Goal: Task Accomplishment & Management: Use online tool/utility

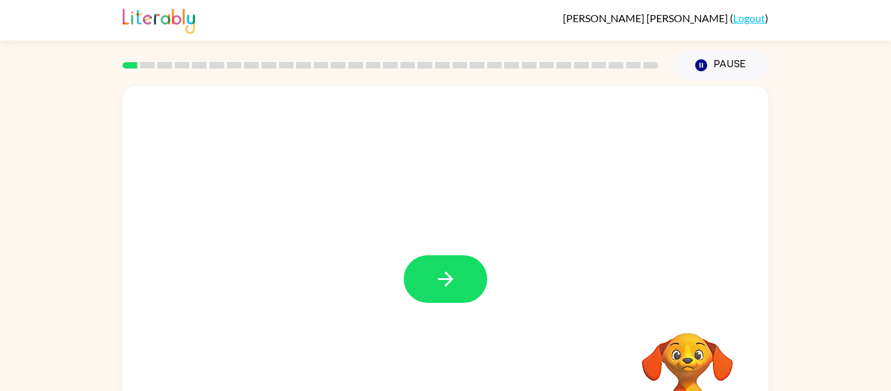
click at [685, 346] on video "Your browser must support playing .mp4 files to use Literably. Please try using…" at bounding box center [687, 377] width 130 height 130
click at [688, 360] on video "Your browser must support playing .mp4 files to use Literably. Please try using…" at bounding box center [687, 377] width 130 height 130
click at [685, 357] on video "Your browser must support playing .mp4 files to use Literably. Please try using…" at bounding box center [687, 377] width 130 height 130
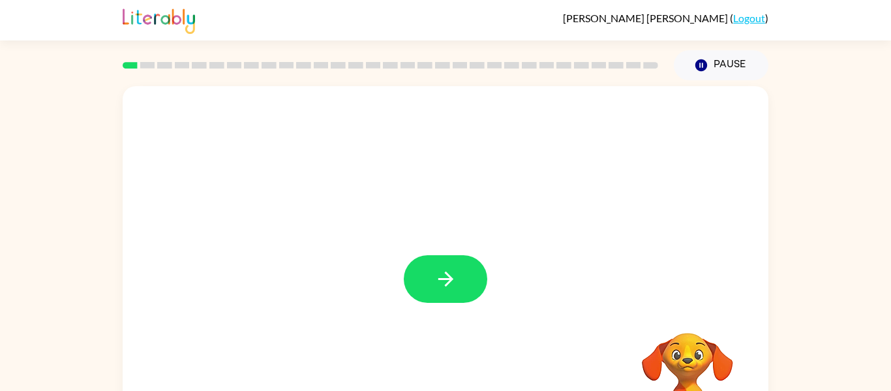
click at [685, 357] on video "Your browser must support playing .mp4 files to use Literably. Please try using…" at bounding box center [687, 377] width 130 height 130
click at [448, 288] on icon "button" at bounding box center [445, 278] width 23 height 23
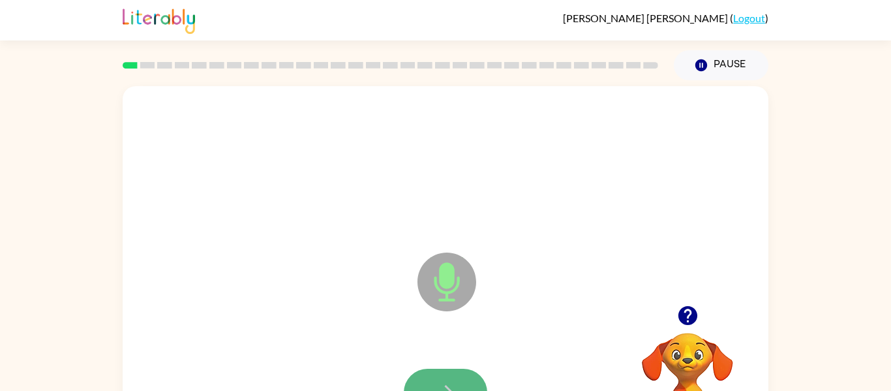
click at [457, 379] on button "button" at bounding box center [445, 392] width 83 height 48
click at [444, 382] on icon "button" at bounding box center [445, 392] width 23 height 23
click at [443, 378] on button "button" at bounding box center [445, 392] width 83 height 48
click at [454, 376] on button "button" at bounding box center [445, 392] width 83 height 48
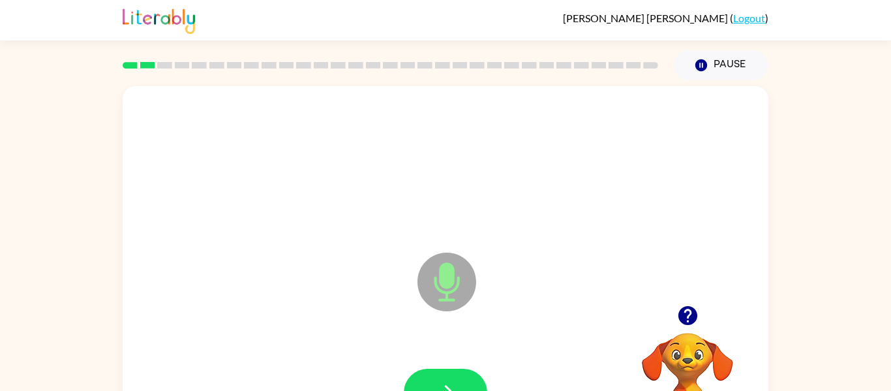
click at [440, 293] on icon at bounding box center [446, 281] width 59 height 59
drag, startPoint x: 442, startPoint y: 290, endPoint x: 449, endPoint y: 381, distance: 91.0
click at [449, 381] on div "Microphone The Microphone is here when it is your turn to talk" at bounding box center [446, 272] width 646 height 372
click at [449, 381] on icon "button" at bounding box center [445, 392] width 23 height 23
click at [346, 128] on div at bounding box center [446, 165] width 620 height 107
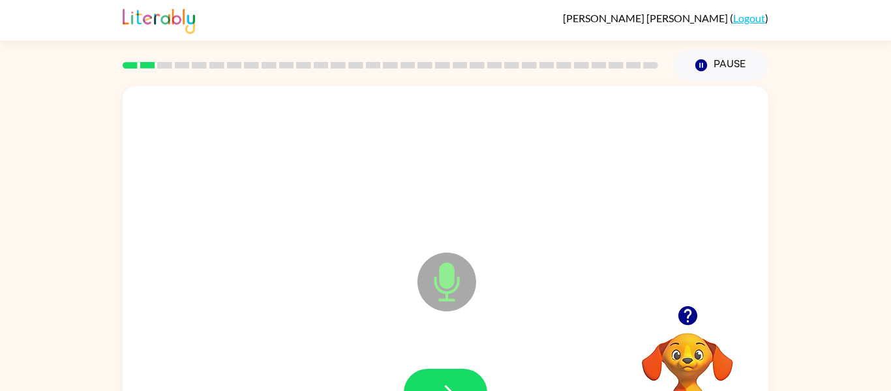
click at [346, 128] on div at bounding box center [446, 165] width 620 height 107
click at [450, 374] on button "button" at bounding box center [445, 392] width 83 height 48
click at [432, 381] on button "button" at bounding box center [445, 392] width 83 height 48
click at [433, 383] on button "button" at bounding box center [445, 392] width 83 height 48
click at [454, 368] on button "button" at bounding box center [445, 392] width 83 height 48
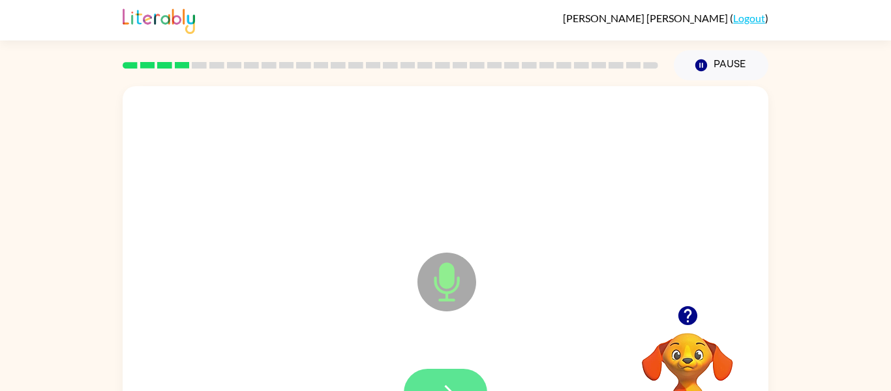
click at [459, 380] on button "button" at bounding box center [445, 392] width 83 height 48
click at [455, 372] on button "button" at bounding box center [445, 392] width 83 height 48
click at [434, 376] on button "button" at bounding box center [445, 392] width 83 height 48
click at [454, 382] on icon "button" at bounding box center [445, 392] width 23 height 23
drag, startPoint x: 224, startPoint y: 61, endPoint x: 449, endPoint y: 86, distance: 226.4
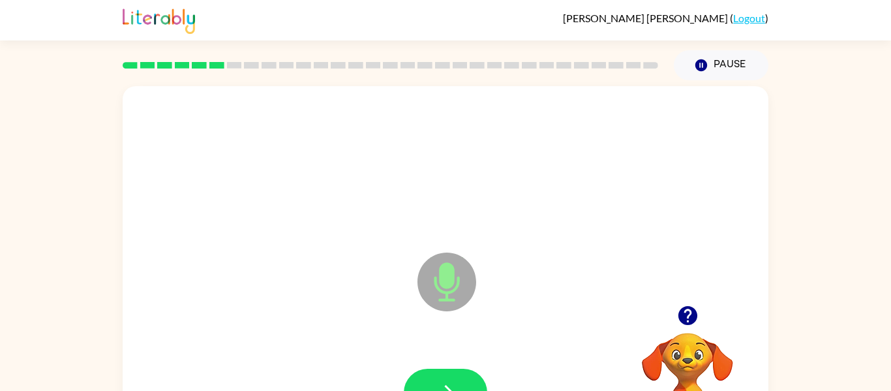
click at [449, 86] on div "[PERSON_NAME] ( Logout ) Pause Pause Microphone The Microphone is here when it …" at bounding box center [445, 229] width 891 height 458
click at [464, 373] on button "button" at bounding box center [445, 392] width 83 height 48
click at [464, 373] on div at bounding box center [445, 392] width 83 height 48
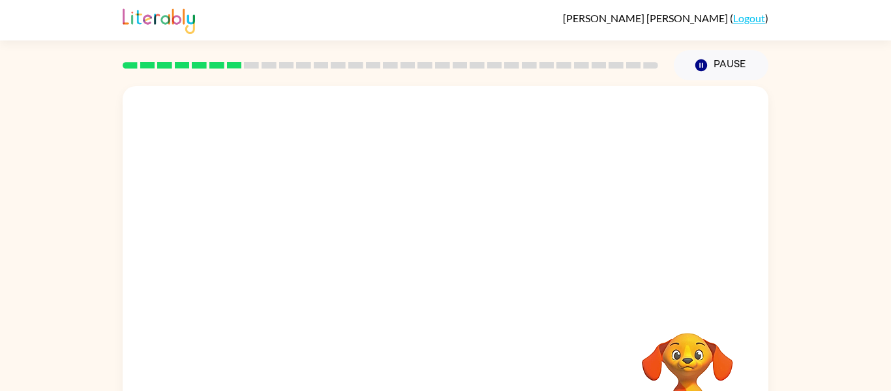
click at [370, 241] on div at bounding box center [446, 195] width 646 height 219
click at [676, 367] on video "Your browser must support playing .mp4 files to use Literably. Please try using…" at bounding box center [687, 377] width 130 height 130
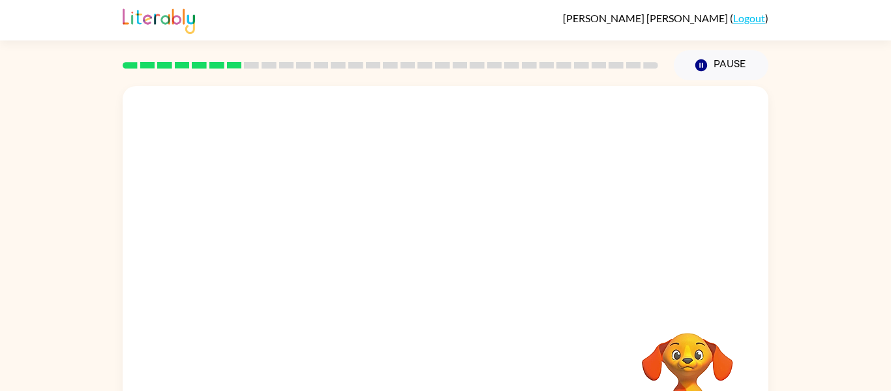
click at [676, 367] on video "Your browser must support playing .mp4 files to use Literably. Please try using…" at bounding box center [687, 377] width 130 height 130
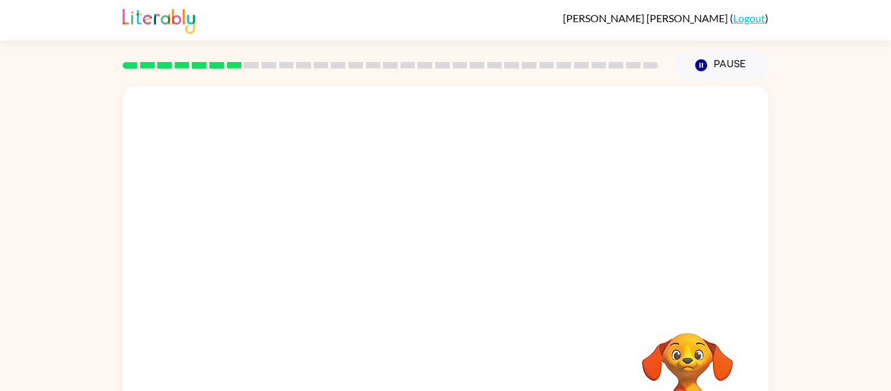
click at [676, 367] on video "Your browser must support playing .mp4 files to use Literably. Please try using…" at bounding box center [687, 377] width 130 height 130
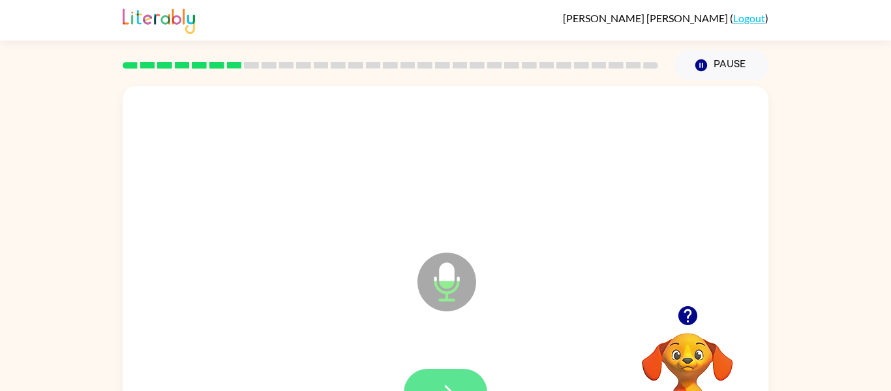
click at [447, 381] on icon "button" at bounding box center [445, 392] width 23 height 23
click at [472, 380] on button "button" at bounding box center [445, 392] width 83 height 48
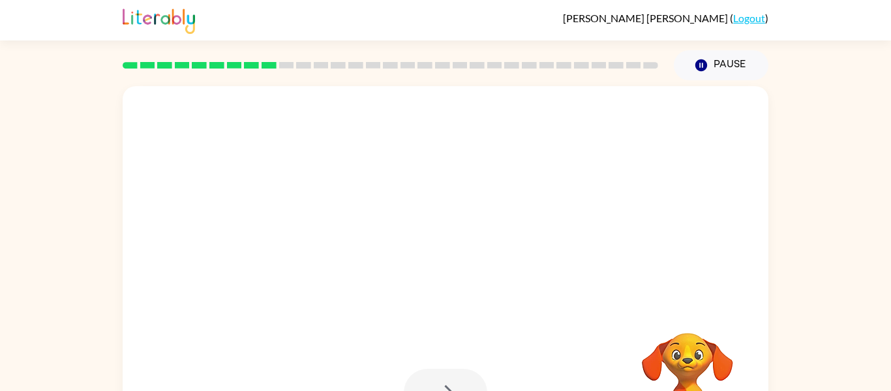
click at [447, 382] on div at bounding box center [445, 392] width 83 height 48
click at [447, 378] on div at bounding box center [445, 392] width 83 height 48
click at [711, 359] on video "Your browser must support playing .mp4 files to use Literably. Please try using…" at bounding box center [687, 377] width 130 height 130
click at [710, 362] on video "Your browser must support playing .mp4 files to use Literably. Please try using…" at bounding box center [687, 377] width 130 height 130
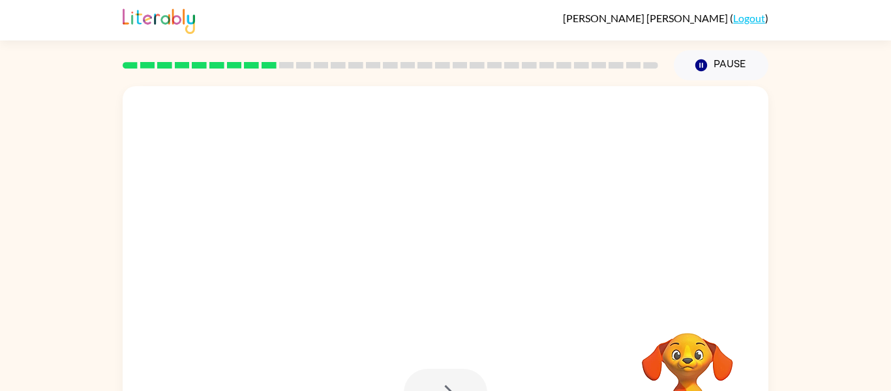
click at [710, 362] on video "Your browser must support playing .mp4 files to use Literably. Please try using…" at bounding box center [687, 377] width 130 height 130
click at [706, 357] on video "Your browser must support playing .mp4 files to use Literably. Please try using…" at bounding box center [687, 377] width 130 height 130
click at [327, 121] on div at bounding box center [446, 165] width 620 height 107
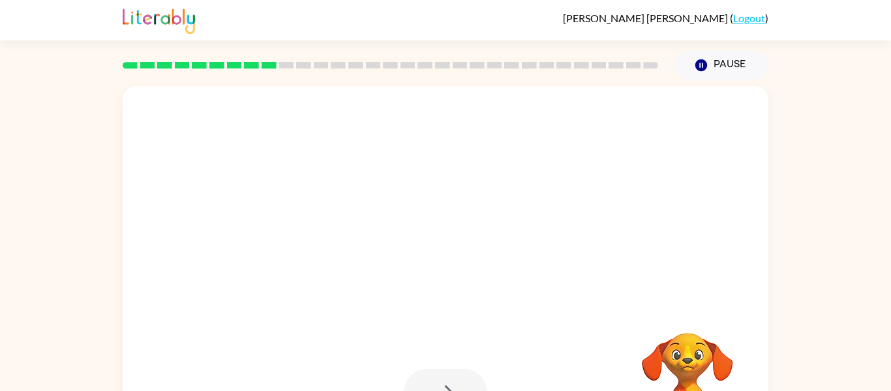
click at [327, 121] on div at bounding box center [446, 165] width 620 height 107
click at [704, 65] on div "[PERSON_NAME] ( Logout ) Pause Pause Your browser must support playing .mp4 fil…" at bounding box center [445, 229] width 891 height 458
click at [711, 67] on button "Pause Pause" at bounding box center [721, 65] width 95 height 30
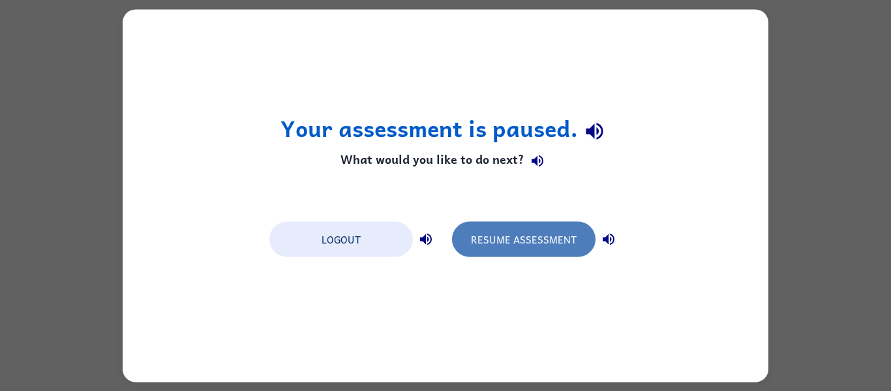
click at [571, 230] on button "Resume Assessment" at bounding box center [523, 238] width 143 height 35
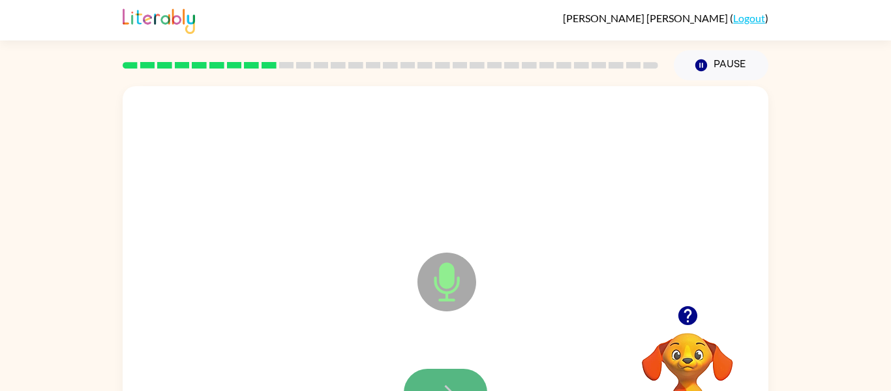
click at [434, 382] on icon "button" at bounding box center [445, 392] width 23 height 23
click at [438, 381] on icon "button" at bounding box center [445, 392] width 23 height 23
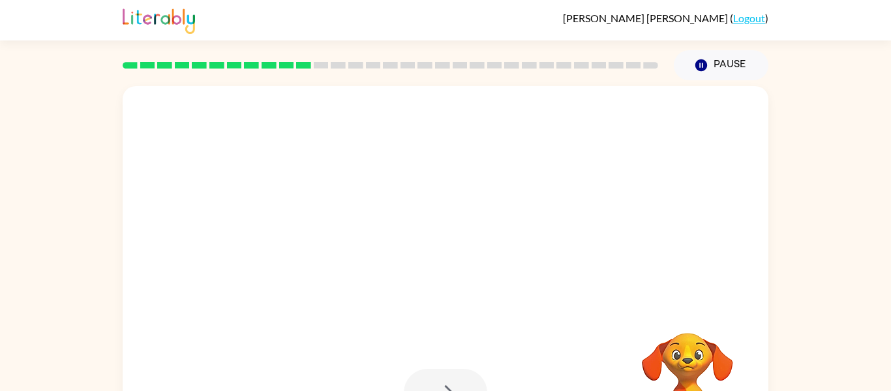
click at [438, 380] on div at bounding box center [445, 392] width 83 height 48
click at [440, 378] on div at bounding box center [445, 392] width 83 height 48
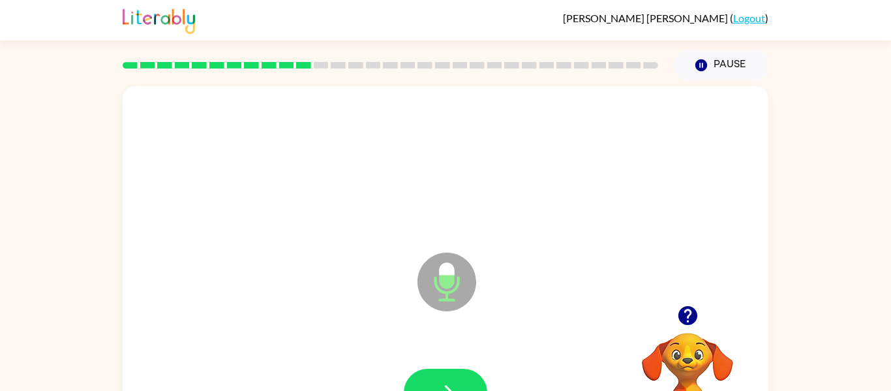
click at [440, 378] on button "button" at bounding box center [445, 392] width 83 height 48
click at [441, 378] on button "button" at bounding box center [445, 392] width 83 height 48
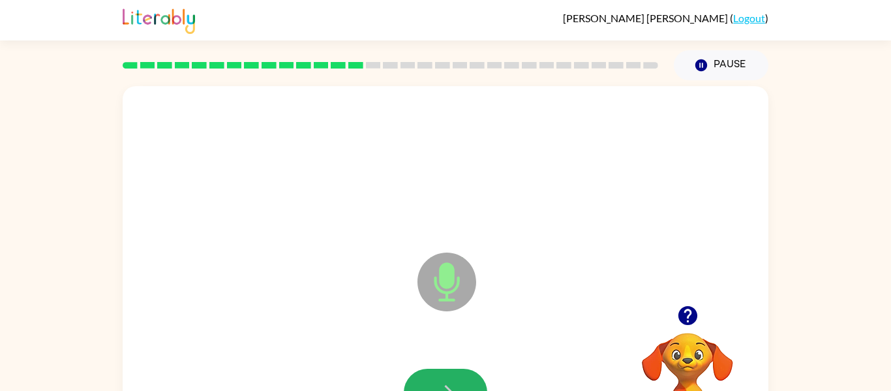
click at [441, 378] on button "button" at bounding box center [445, 392] width 83 height 48
click at [443, 377] on button "button" at bounding box center [445, 392] width 83 height 48
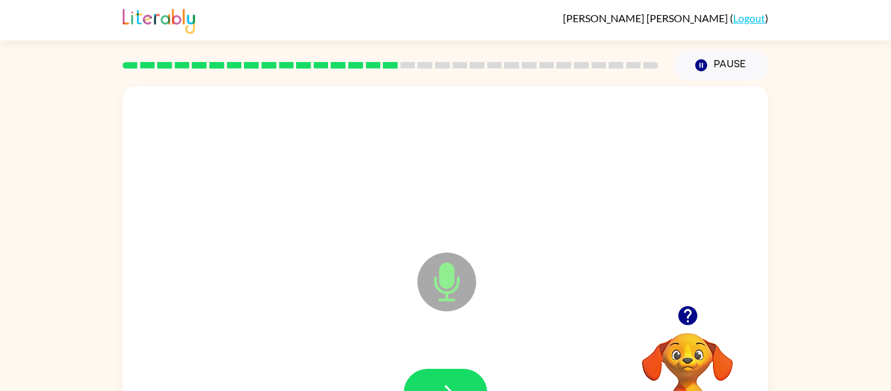
click at [443, 377] on button "button" at bounding box center [445, 392] width 83 height 48
click at [442, 377] on button "button" at bounding box center [445, 392] width 83 height 48
click at [444, 380] on button "button" at bounding box center [445, 392] width 83 height 48
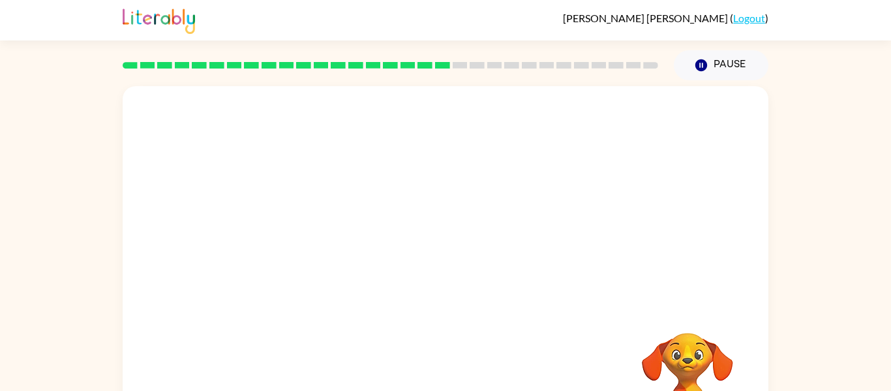
click at [682, 360] on video "Your browser must support playing .mp4 files to use Literably. Please try using…" at bounding box center [687, 377] width 130 height 130
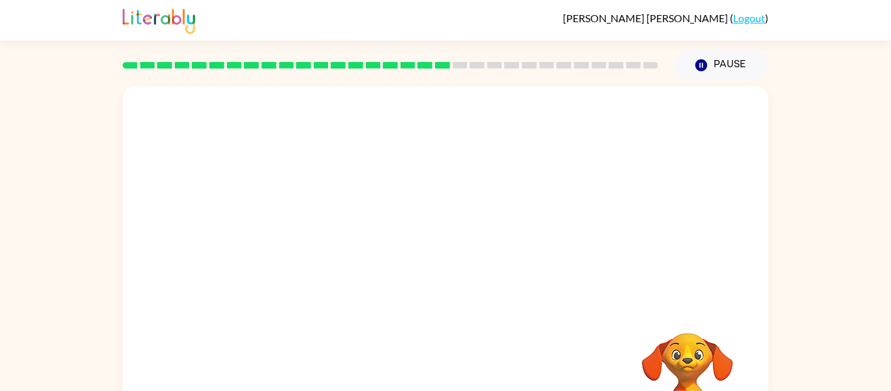
click at [682, 360] on video "Your browser must support playing .mp4 files to use Literably. Please try using…" at bounding box center [687, 377] width 130 height 130
drag, startPoint x: 682, startPoint y: 360, endPoint x: 454, endPoint y: 209, distance: 273.0
click at [454, 209] on div "Your browser must support playing .mp4 files to use Literably. Please try using…" at bounding box center [446, 272] width 646 height 372
click at [419, 303] on div at bounding box center [446, 272] width 646 height 372
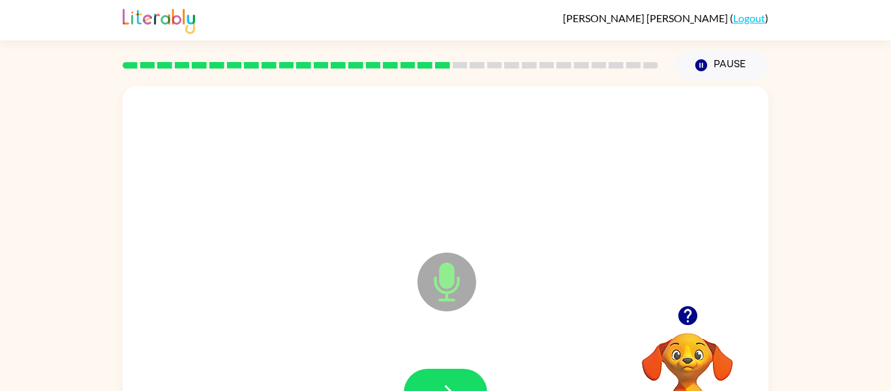
click at [419, 303] on icon "Microphone The Microphone is here when it is your turn to talk" at bounding box center [512, 298] width 196 height 98
click at [437, 376] on button "button" at bounding box center [445, 392] width 83 height 48
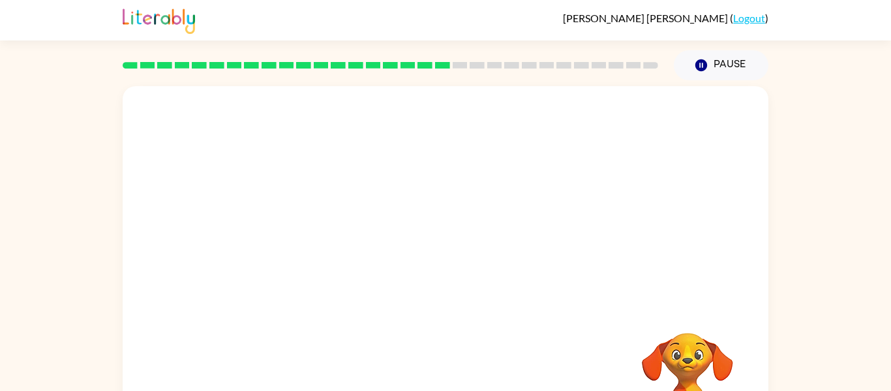
click at [434, 375] on div "Your browser must support playing .mp4 files to use Literably. Please try using…" at bounding box center [446, 272] width 646 height 372
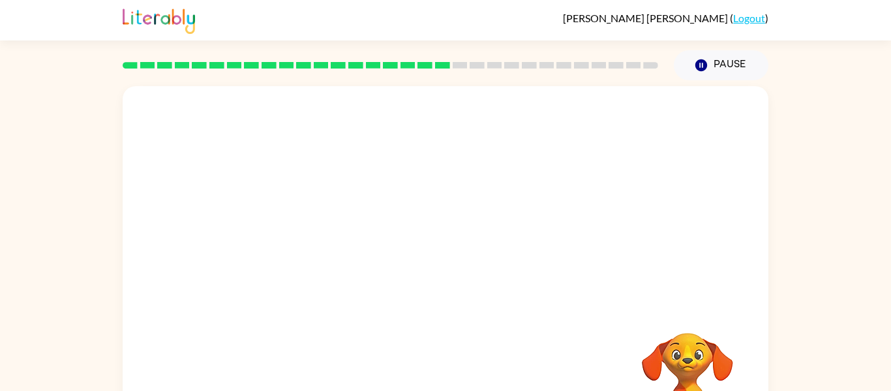
click at [434, 375] on div "Your browser must support playing .mp4 files to use Literably. Please try using…" at bounding box center [446, 272] width 646 height 372
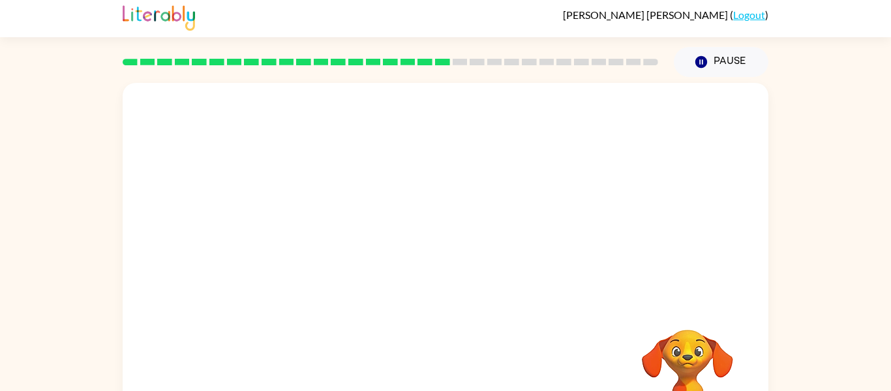
click at [433, 375] on div at bounding box center [446, 389] width 620 height 107
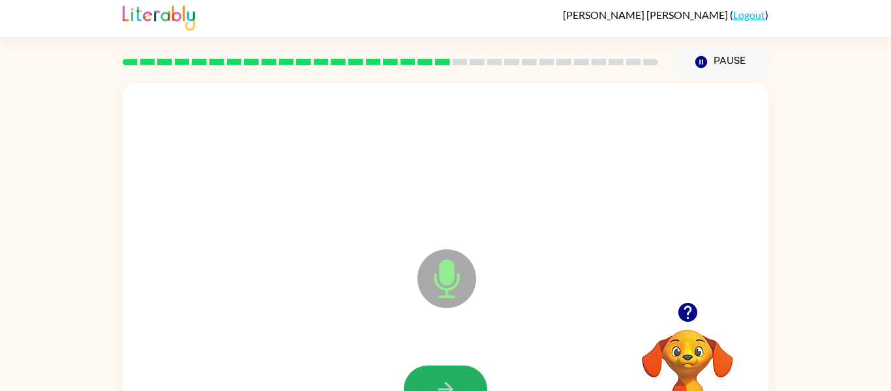
click at [433, 375] on button "button" at bounding box center [445, 389] width 83 height 48
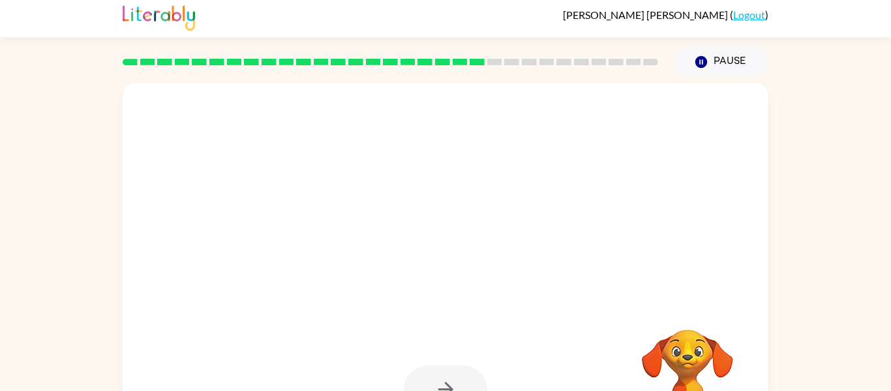
click at [433, 375] on div at bounding box center [445, 389] width 83 height 48
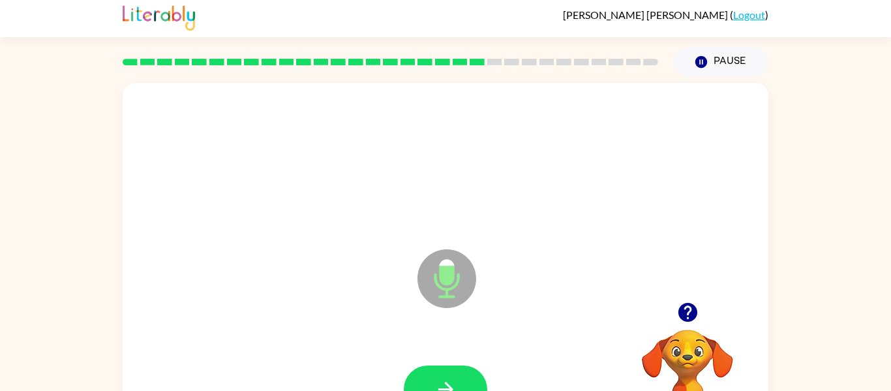
click at [433, 375] on button "button" at bounding box center [445, 389] width 83 height 48
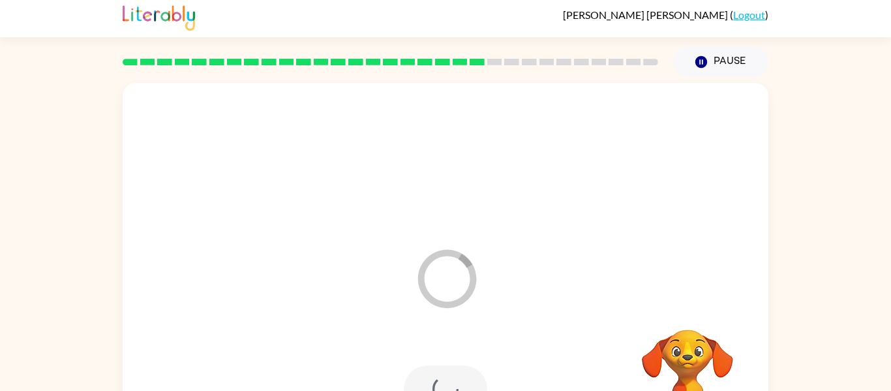
click at [433, 375] on div at bounding box center [445, 389] width 83 height 48
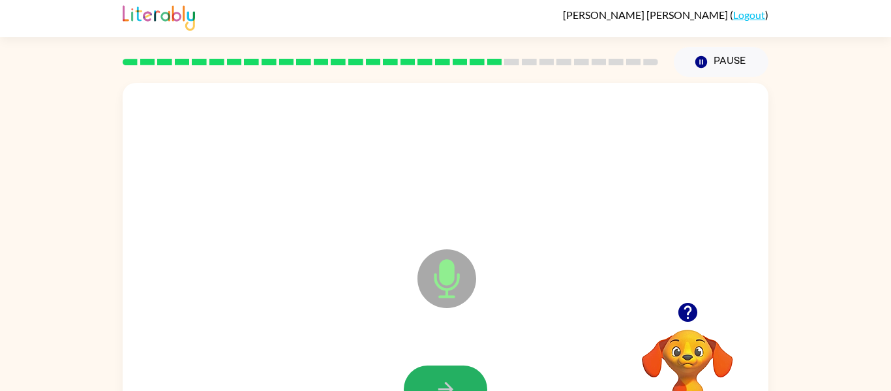
click at [433, 375] on button "button" at bounding box center [445, 389] width 83 height 48
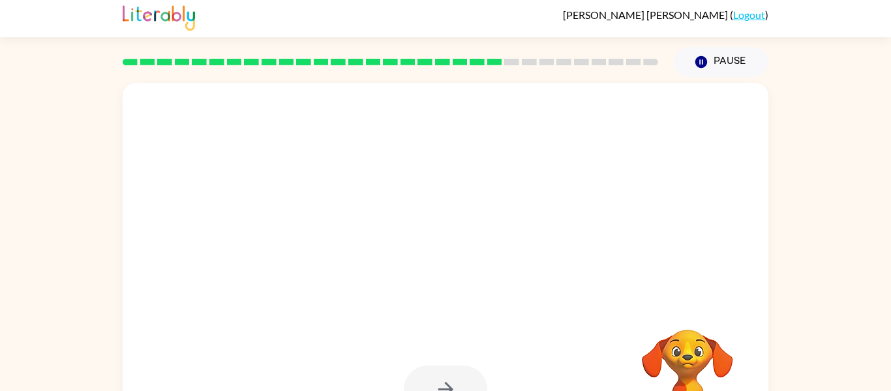
click at [433, 375] on div at bounding box center [445, 389] width 83 height 48
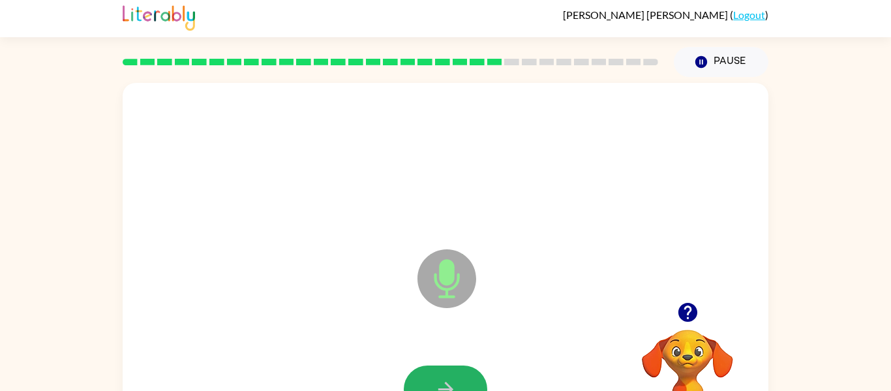
click at [433, 375] on button "button" at bounding box center [445, 389] width 83 height 48
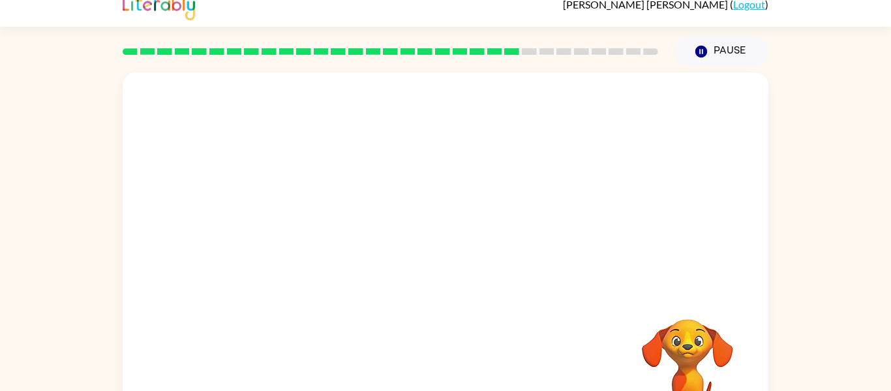
scroll to position [14, 0]
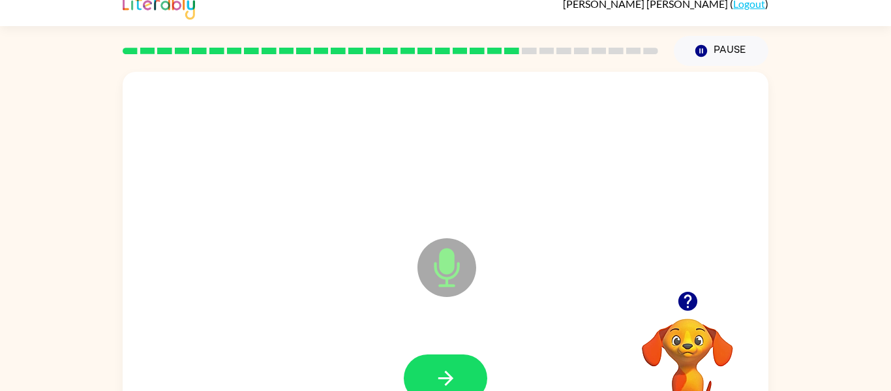
click at [431, 375] on button "button" at bounding box center [445, 378] width 83 height 48
click at [453, 373] on icon "button" at bounding box center [445, 378] width 23 height 23
click at [447, 364] on button "button" at bounding box center [445, 378] width 83 height 48
click at [447, 364] on div at bounding box center [445, 378] width 83 height 48
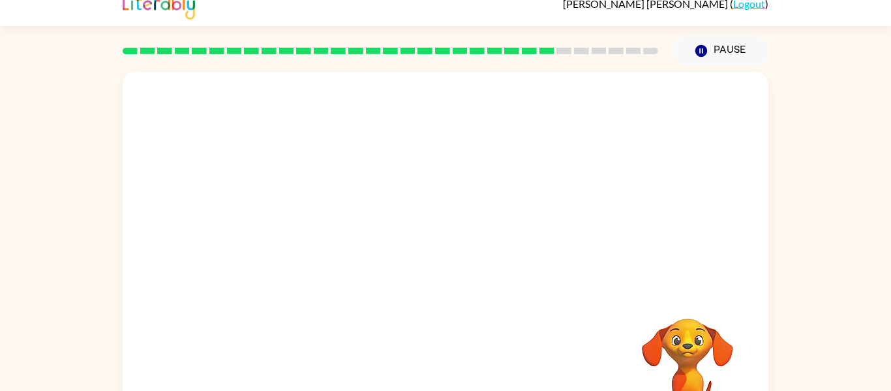
drag, startPoint x: 651, startPoint y: 355, endPoint x: 307, endPoint y: 119, distance: 416.6
click at [307, 119] on div "Your browser must support playing .mp4 files to use Literably. Please try using…" at bounding box center [446, 258] width 646 height 372
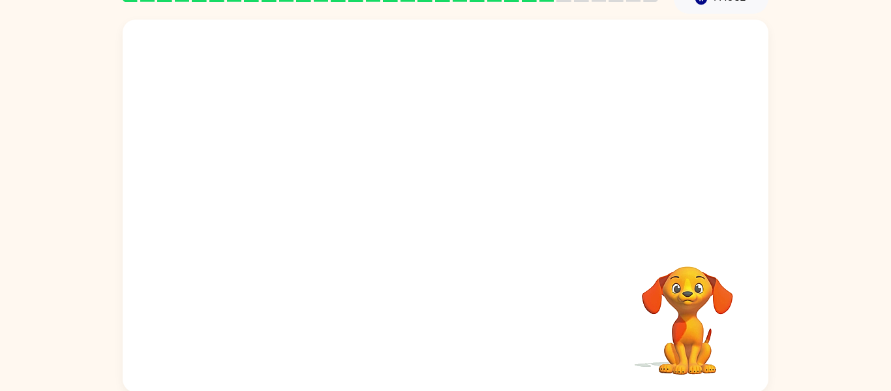
scroll to position [68, 0]
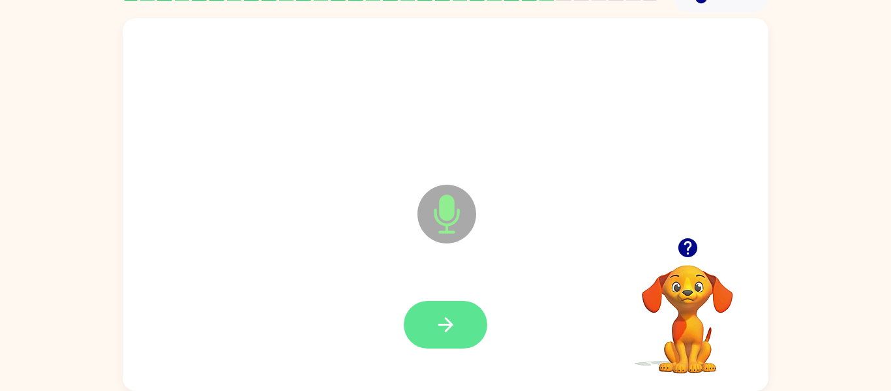
click at [478, 331] on button "button" at bounding box center [445, 325] width 83 height 48
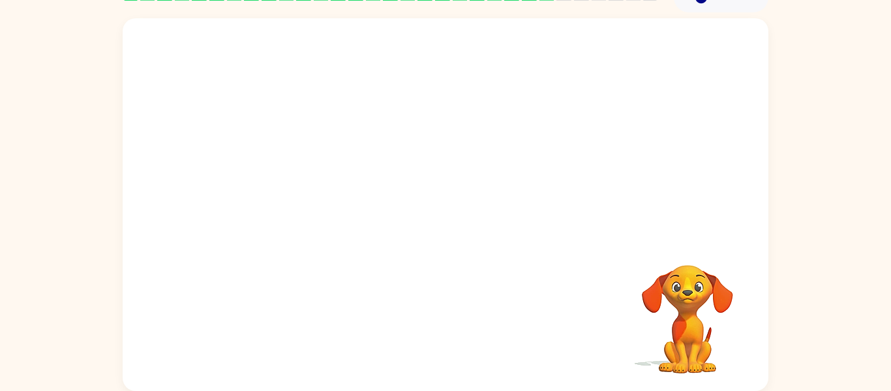
click at [711, 286] on video "Your browser must support playing .mp4 files to use Literably. Please try using…" at bounding box center [687, 310] width 130 height 130
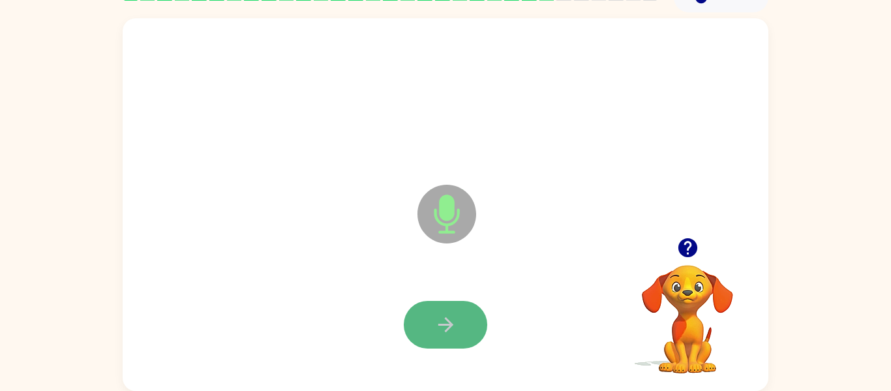
click at [446, 316] on icon "button" at bounding box center [445, 324] width 23 height 23
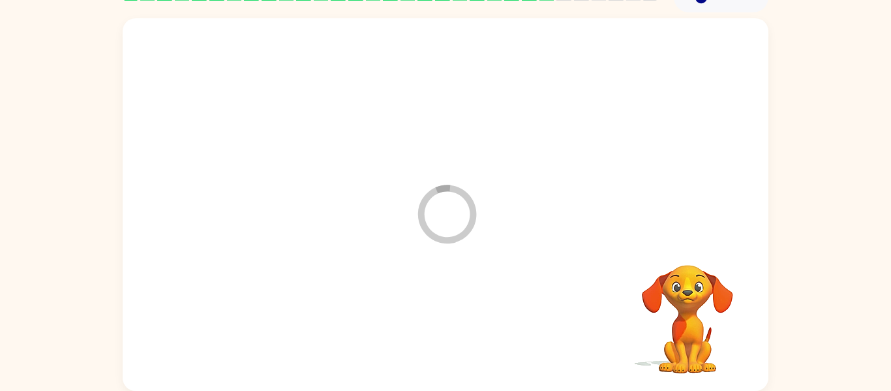
click at [446, 316] on div at bounding box center [446, 324] width 620 height 107
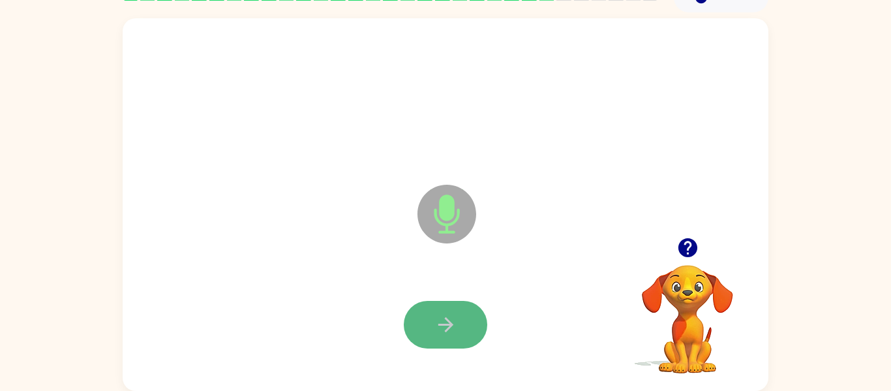
click at [445, 318] on icon "button" at bounding box center [445, 324] width 15 height 15
click at [447, 306] on button "button" at bounding box center [445, 325] width 83 height 48
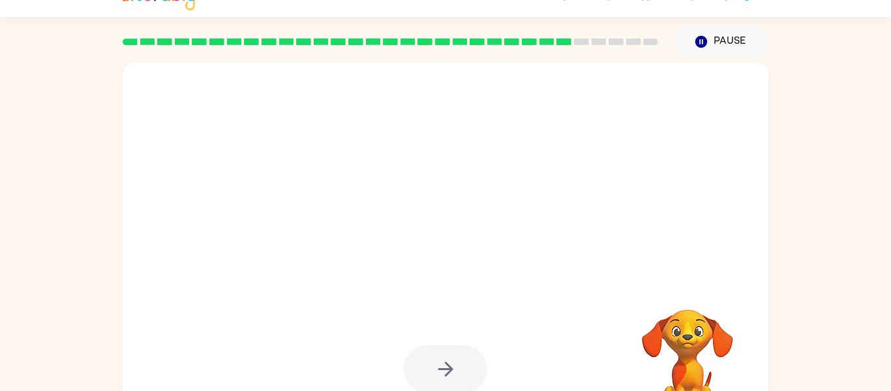
scroll to position [26, 0]
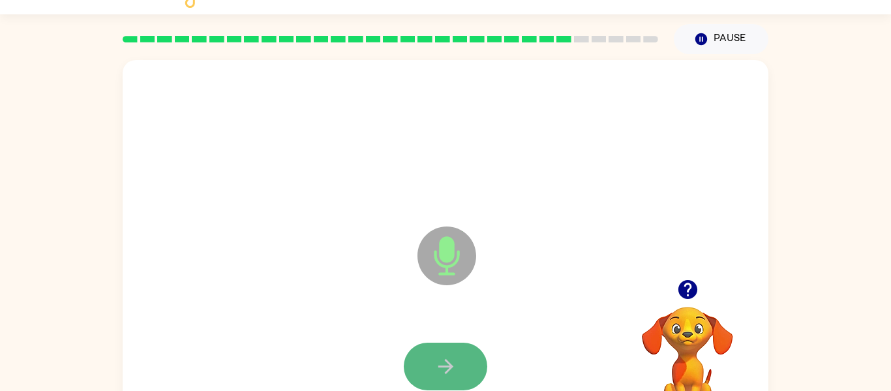
click at [454, 355] on icon "button" at bounding box center [445, 366] width 23 height 23
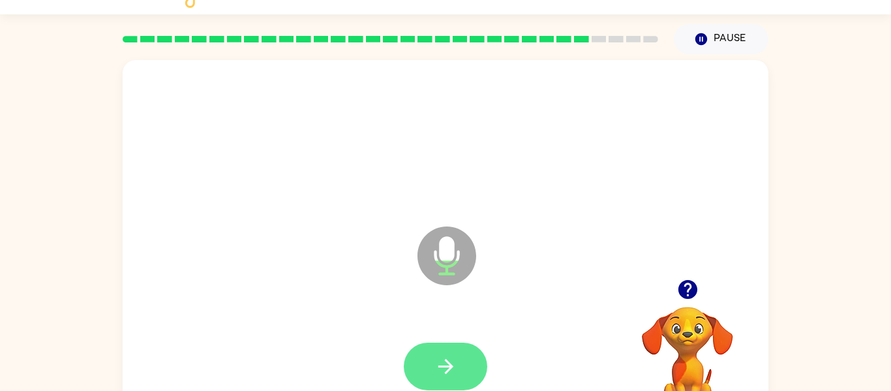
click at [458, 374] on button "button" at bounding box center [445, 366] width 83 height 48
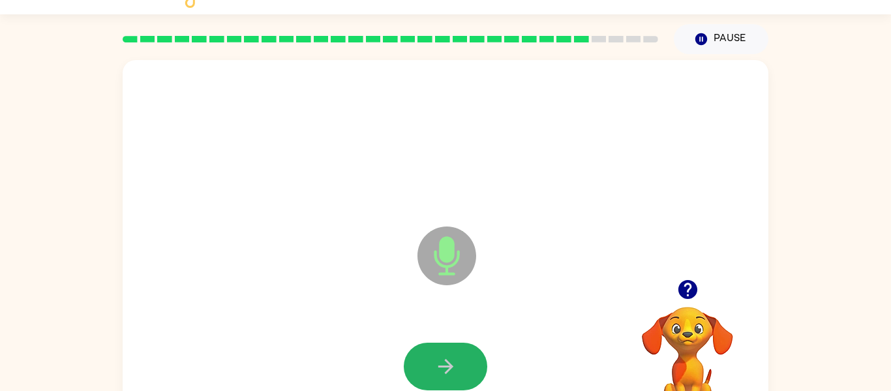
click at [462, 374] on button "button" at bounding box center [445, 366] width 83 height 48
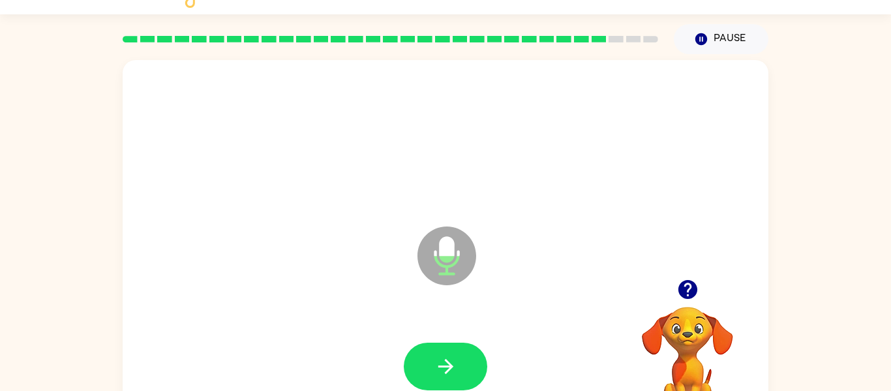
click at [462, 374] on button "button" at bounding box center [445, 366] width 83 height 48
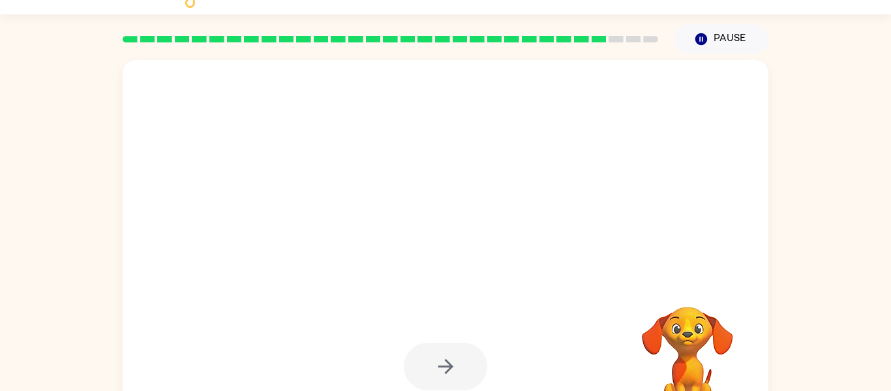
click at [459, 370] on div at bounding box center [445, 366] width 83 height 48
click at [459, 372] on div at bounding box center [445, 366] width 83 height 48
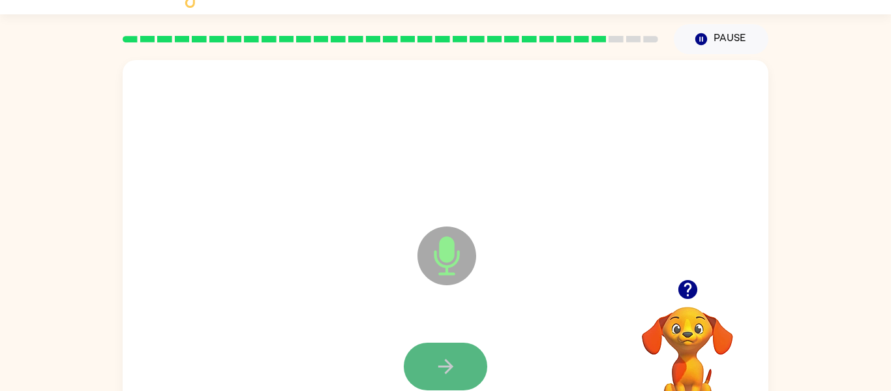
click at [457, 370] on button "button" at bounding box center [445, 366] width 83 height 48
click at [462, 367] on button "button" at bounding box center [445, 366] width 83 height 48
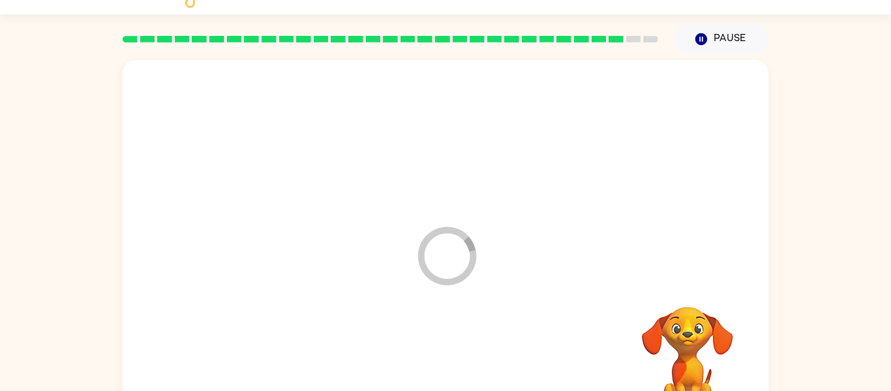
click at [460, 364] on div at bounding box center [446, 366] width 620 height 107
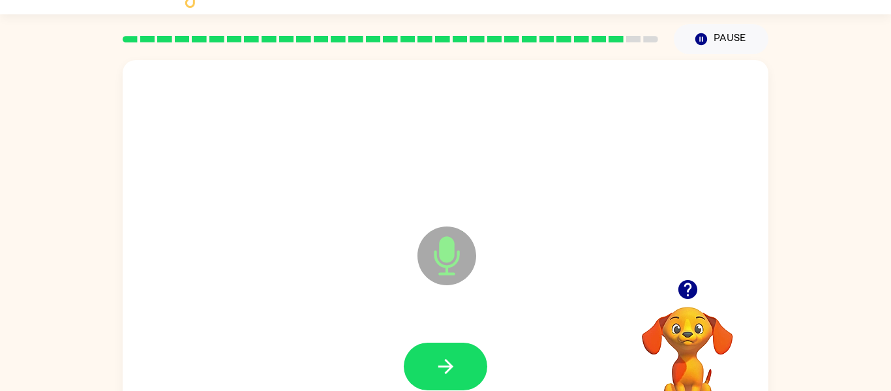
click at [460, 364] on button "button" at bounding box center [445, 366] width 83 height 48
click at [453, 361] on icon "button" at bounding box center [445, 366] width 23 height 23
click at [474, 365] on button "button" at bounding box center [445, 366] width 83 height 48
